Goal: Task Accomplishment & Management: Use online tool/utility

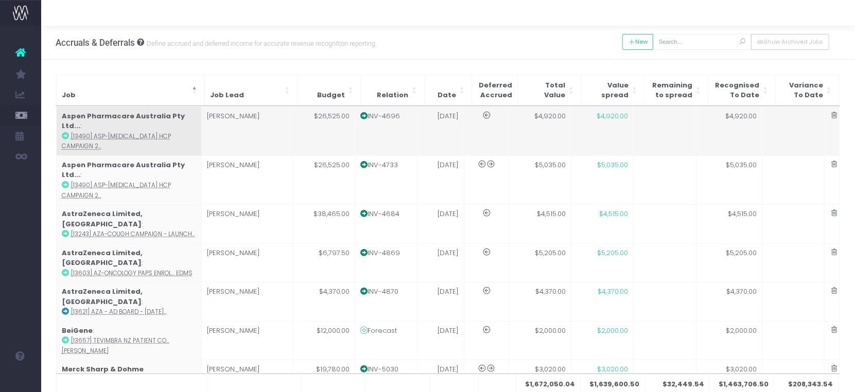
click at [82, 113] on span "New Forecast" at bounding box center [70, 115] width 26 height 18
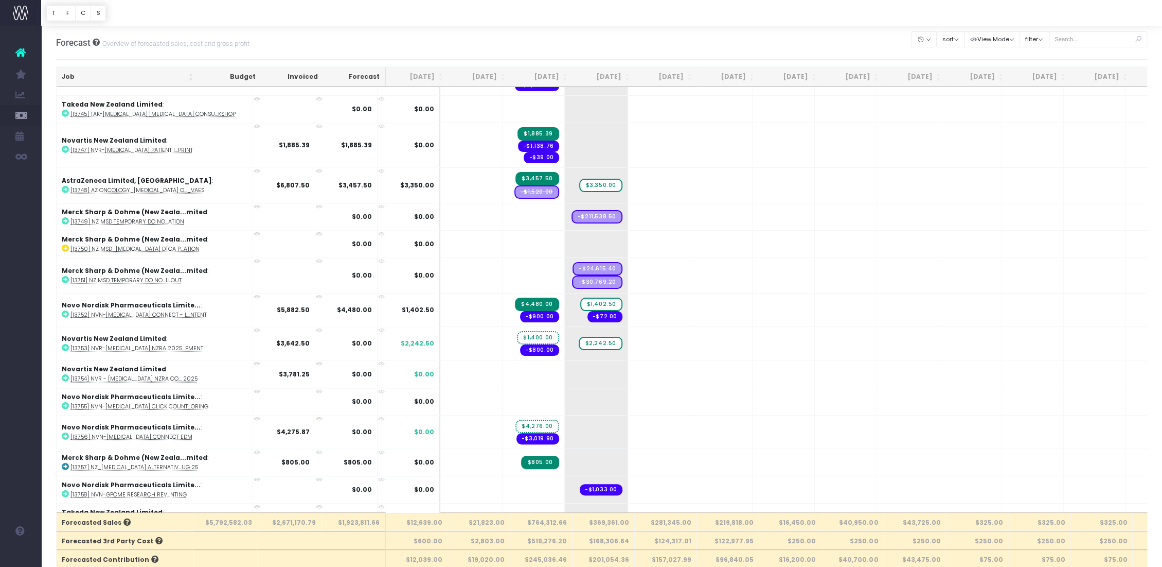
scroll to position [4618, 0]
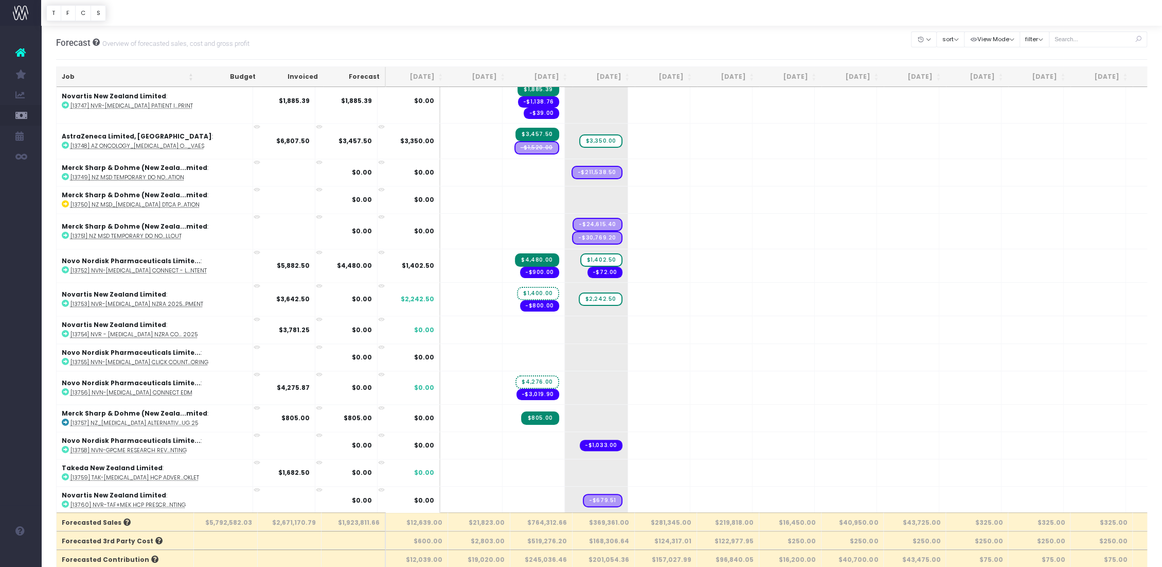
click at [853, 31] on div "Forecast Overview of forecasted sales, cost and gross profit Clear Filters Hide…" at bounding box center [602, 43] width 1092 height 34
click at [1080, 38] on input "text" at bounding box center [1098, 39] width 99 height 16
paste input "13636"
type input "13636"
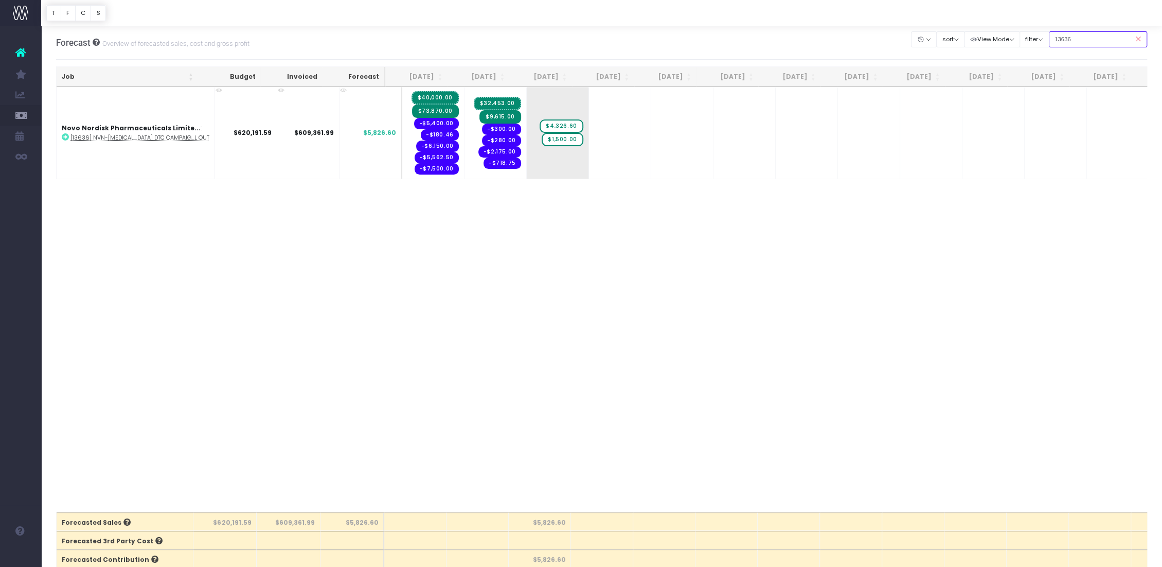
scroll to position [0, 0]
